Goal: Task Accomplishment & Management: Use online tool/utility

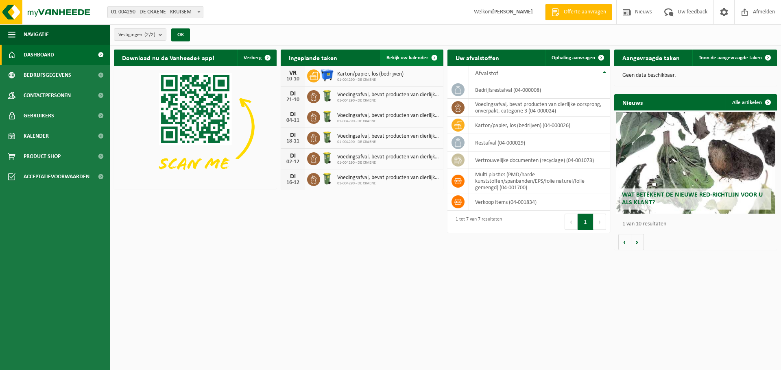
click at [431, 56] on span at bounding box center [434, 58] width 16 height 16
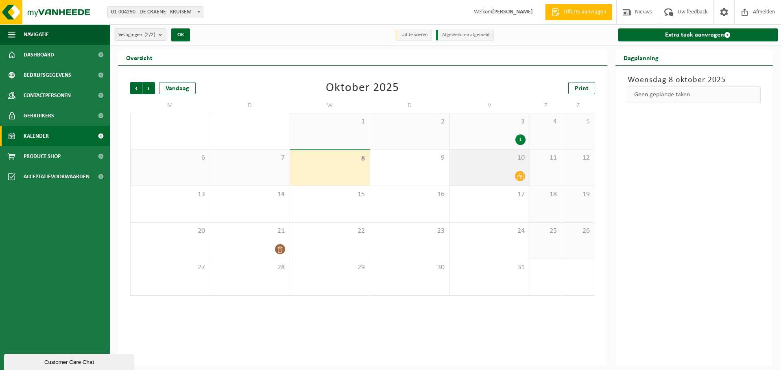
click at [482, 160] on span "10" at bounding box center [490, 158] width 72 height 9
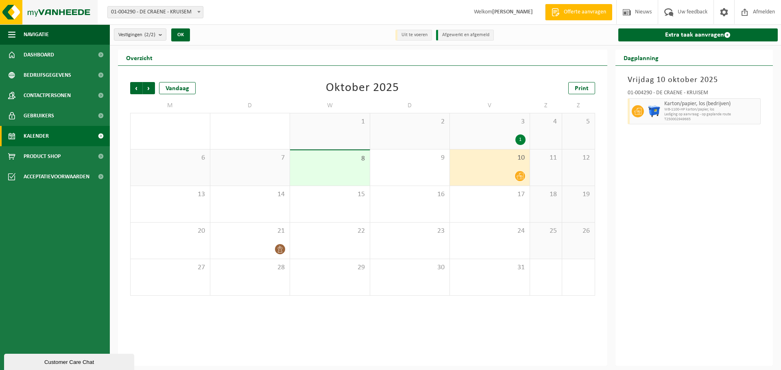
click at [41, 14] on img at bounding box center [49, 12] width 98 height 24
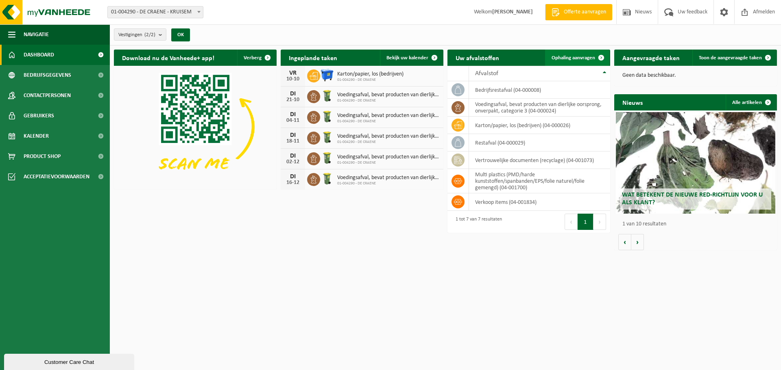
click at [560, 53] on link "Ophaling aanvragen" at bounding box center [577, 58] width 64 height 16
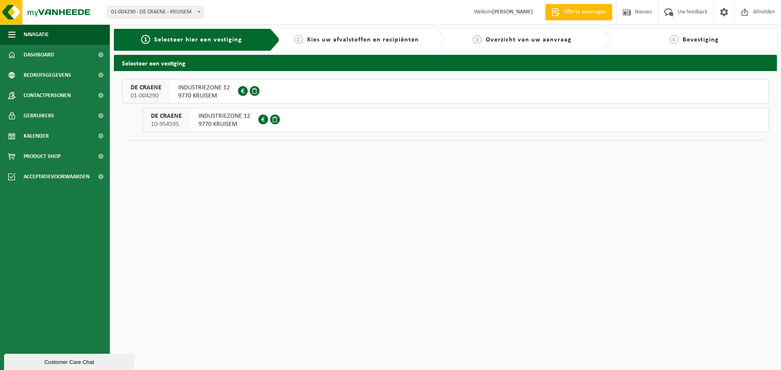
click at [213, 89] on span "INDUSTRIEZONE 12" at bounding box center [204, 88] width 52 height 8
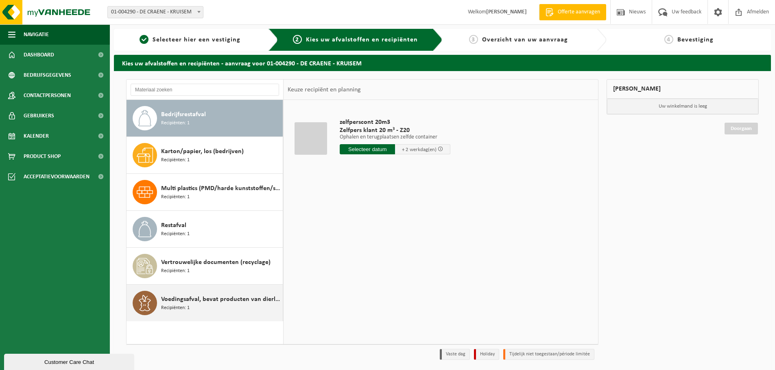
click at [207, 305] on div "Voedingsafval, bevat producten van dierlijke oorsprong, onverpakt, categorie 3 …" at bounding box center [221, 303] width 120 height 24
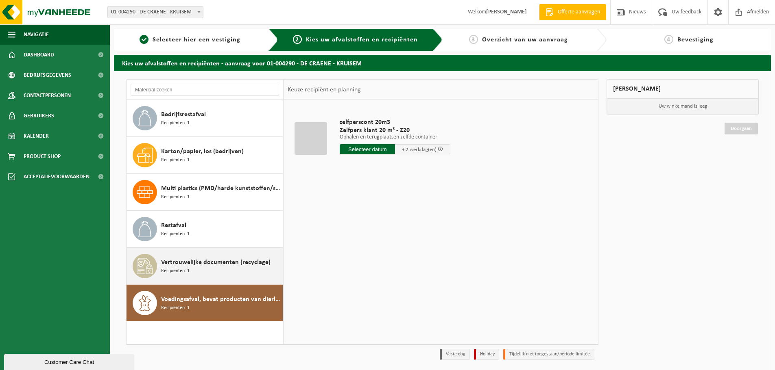
click at [218, 268] on div "Vertrouwelijke documenten (recyclage) Recipiënten: 1" at bounding box center [221, 266] width 120 height 24
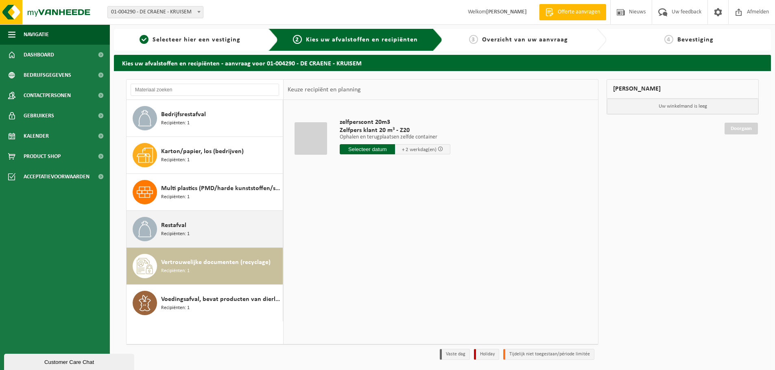
click at [231, 222] on div "Restafval Recipiënten: 1" at bounding box center [221, 229] width 120 height 24
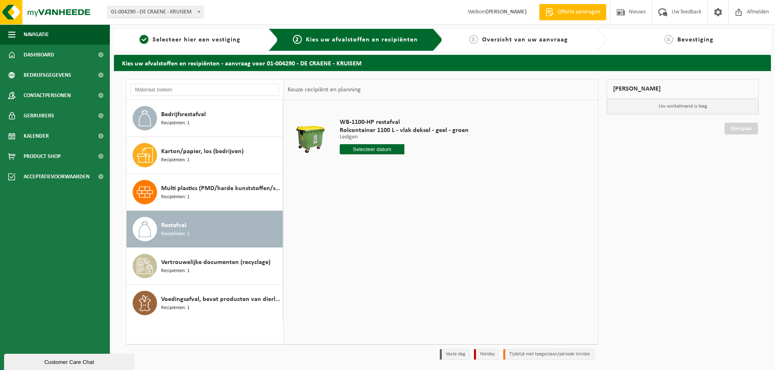
click at [383, 148] on input "text" at bounding box center [372, 149] width 65 height 10
click at [405, 207] on div "10" at bounding box center [404, 208] width 14 height 13
type input "Van 2025-10-10"
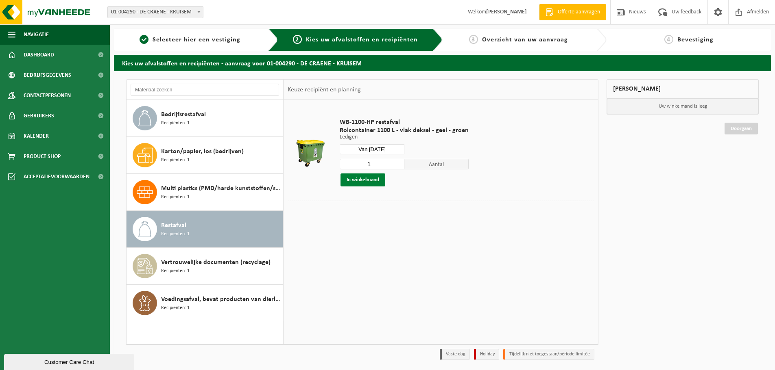
click at [370, 182] on button "In winkelmand" at bounding box center [362, 180] width 45 height 13
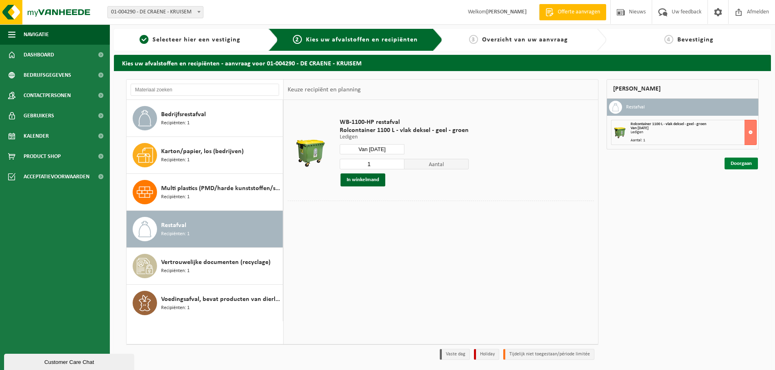
click at [742, 164] on link "Doorgaan" at bounding box center [740, 164] width 33 height 12
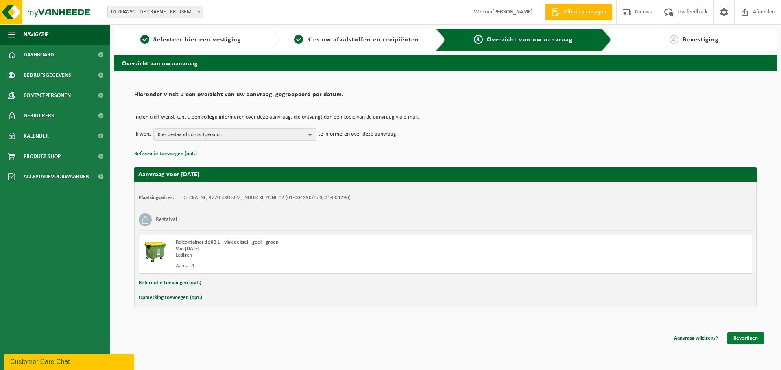
click at [752, 335] on link "Bevestigen" at bounding box center [745, 339] width 37 height 12
